Goal: Task Accomplishment & Management: Complete application form

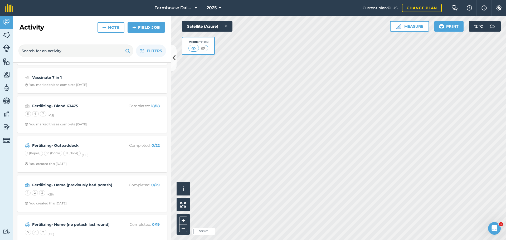
scroll to position [53, 0]
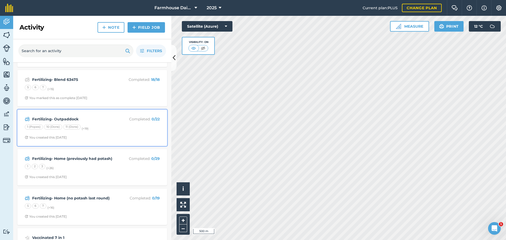
click at [83, 128] on small "(+ 19 )" at bounding box center [85, 129] width 7 height 4
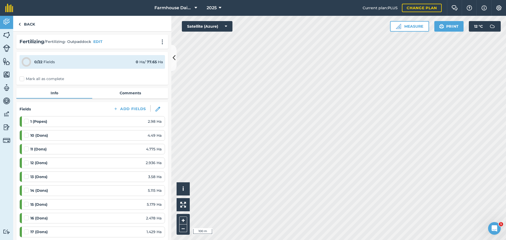
click at [360, 240] on html "Farmhouse Dairy Co. 2025 Current plan : PLUS Change plan Farm Chat Help Info Se…" at bounding box center [253, 120] width 506 height 240
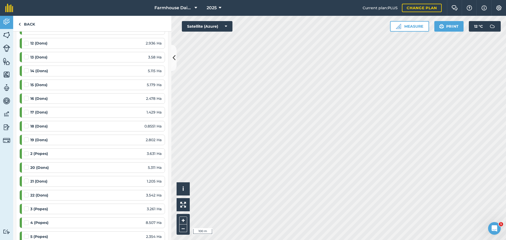
scroll to position [105, 0]
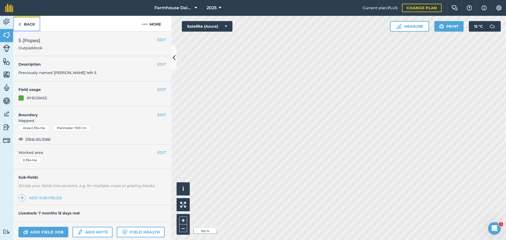
click at [36, 24] on link "Back" at bounding box center [26, 24] width 27 height 16
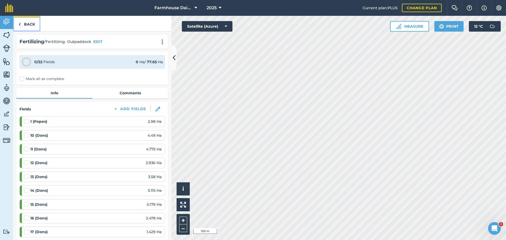
click at [23, 27] on link "Back" at bounding box center [26, 24] width 27 height 16
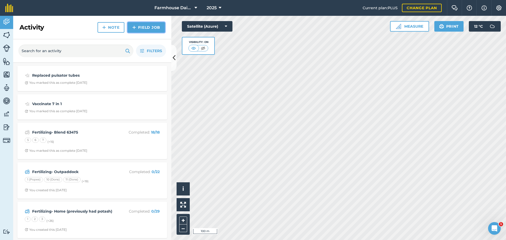
click at [143, 27] on link "Field Job" at bounding box center [146, 27] width 37 height 11
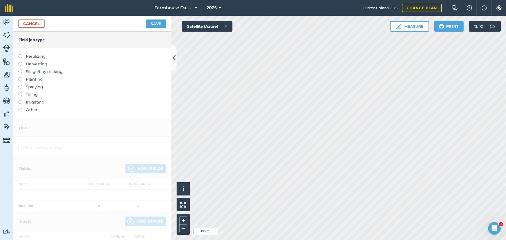
click at [33, 109] on label "Other" at bounding box center [92, 110] width 148 height 6
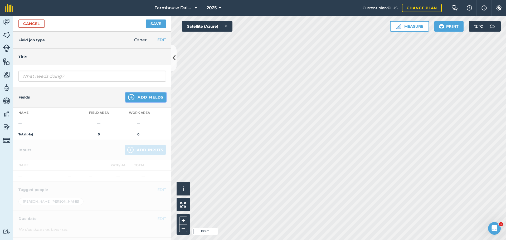
click at [148, 97] on button "Add Fields" at bounding box center [145, 96] width 41 height 9
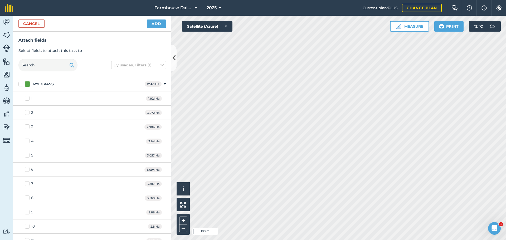
checkbox input "true"
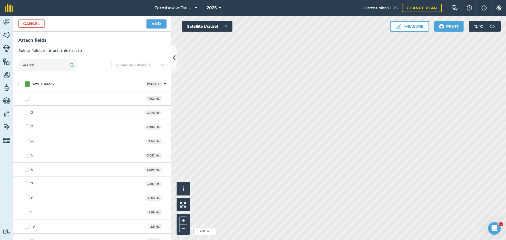
click at [160, 25] on button "Add" at bounding box center [156, 23] width 19 height 8
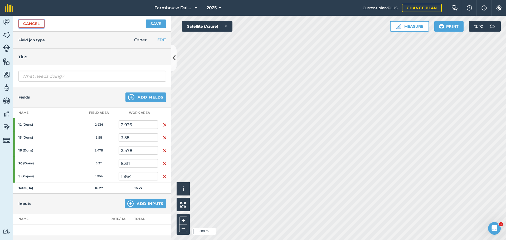
click at [36, 24] on link "Cancel" at bounding box center [31, 23] width 26 height 8
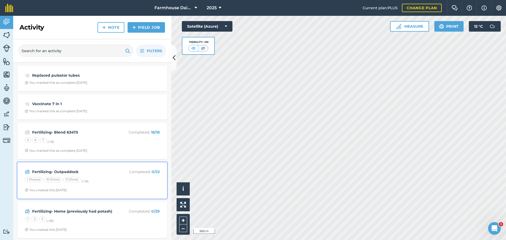
click at [71, 177] on div "11 (Dons)" at bounding box center [71, 179] width 17 height 5
